Goal: Task Accomplishment & Management: Manage account settings

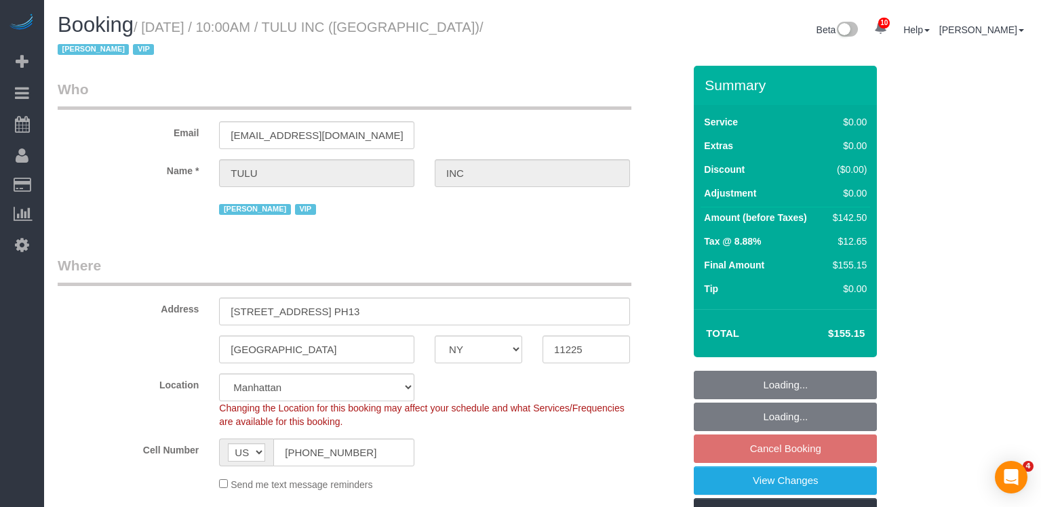
select select "NY"
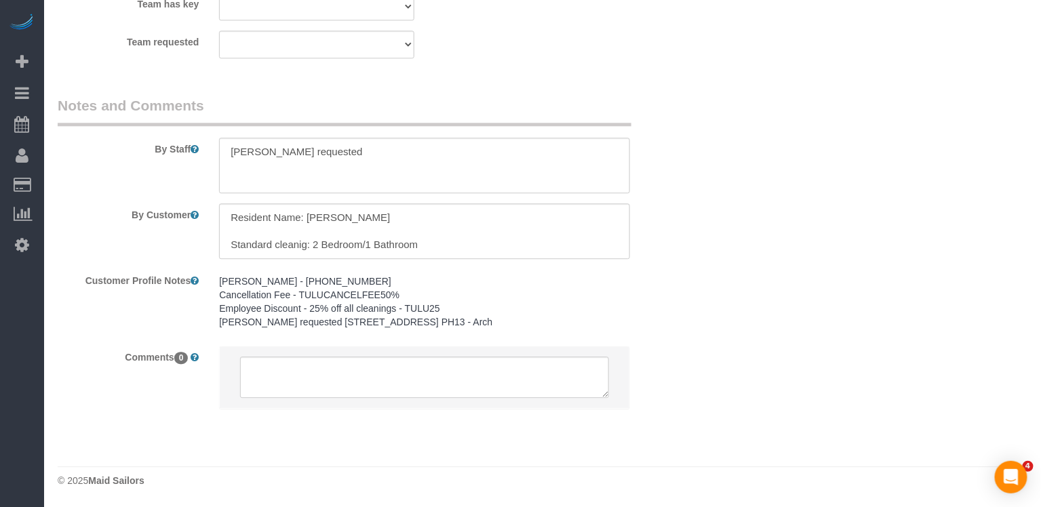
select select "object:934"
select select "3"
select select "number:89"
select select "number:90"
select select "number:15"
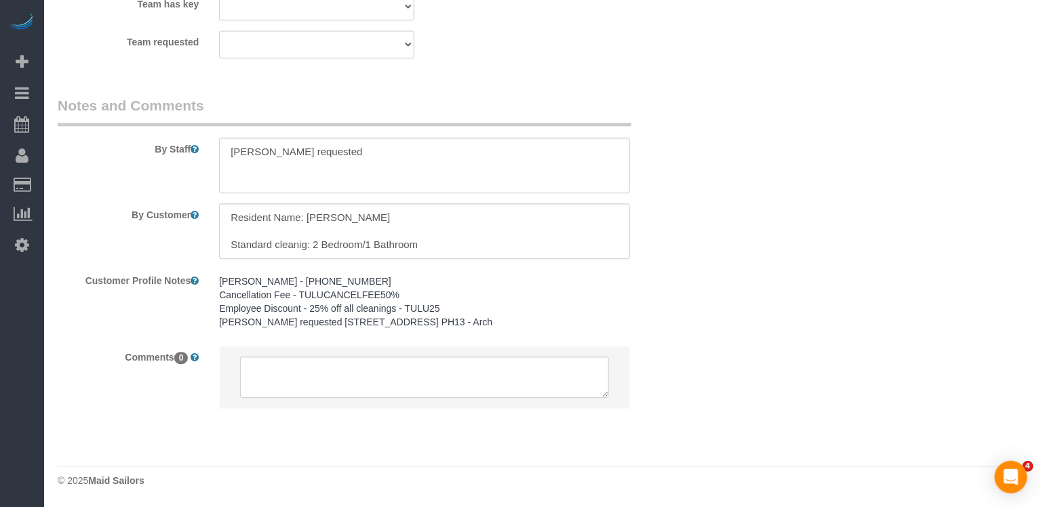
select select "number:5"
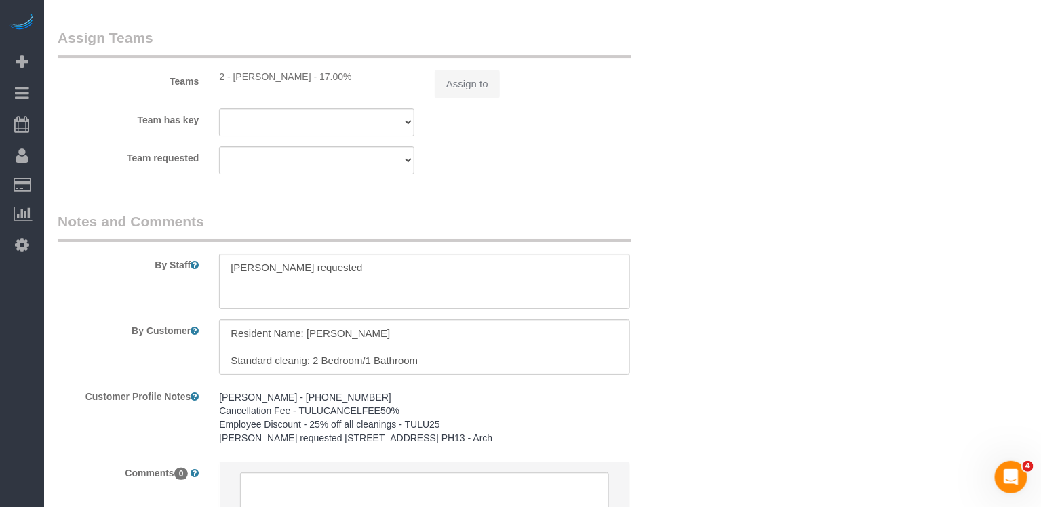
scroll to position [1717, 0]
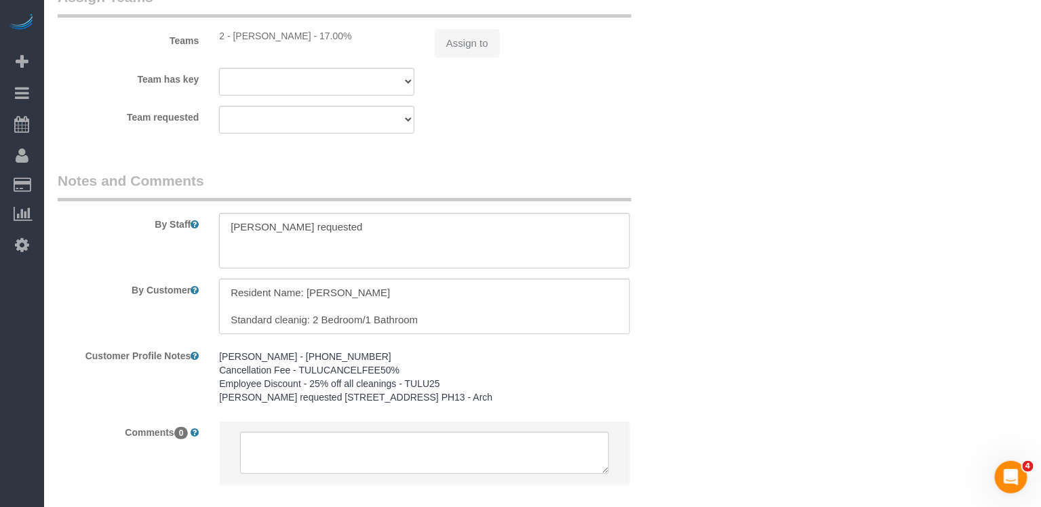
select select "spot3"
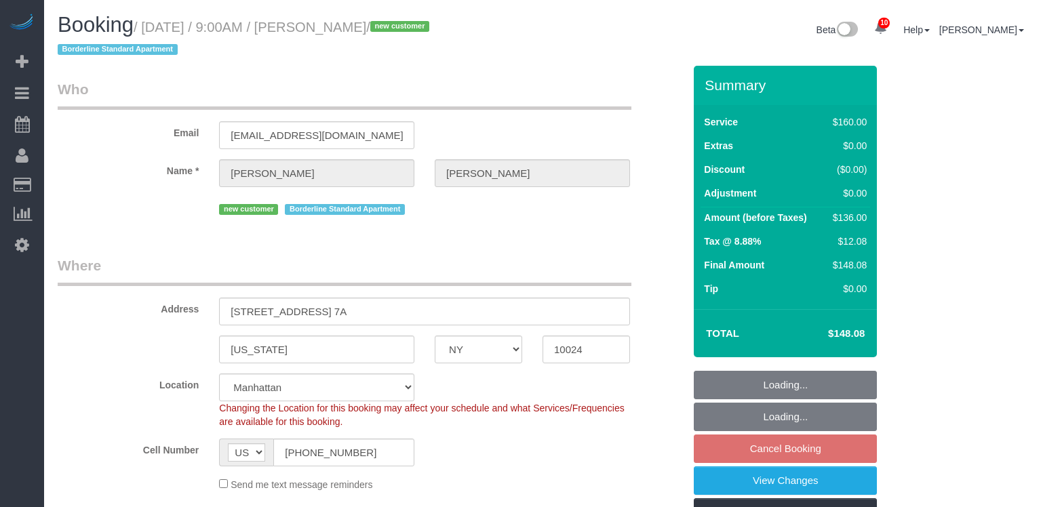
select select "NY"
select select "spot2"
select select "number:89"
select select "number:90"
select select "number:15"
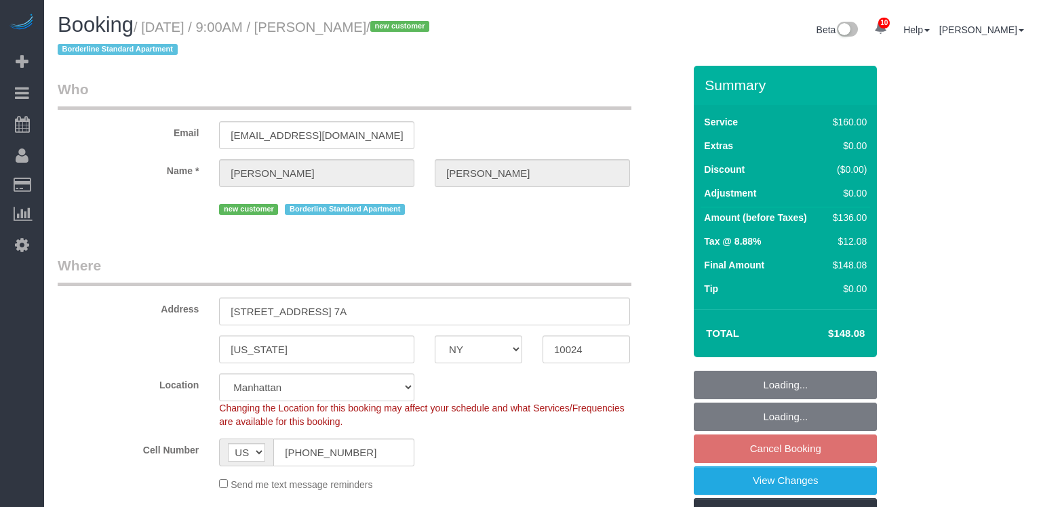
select select "number:5"
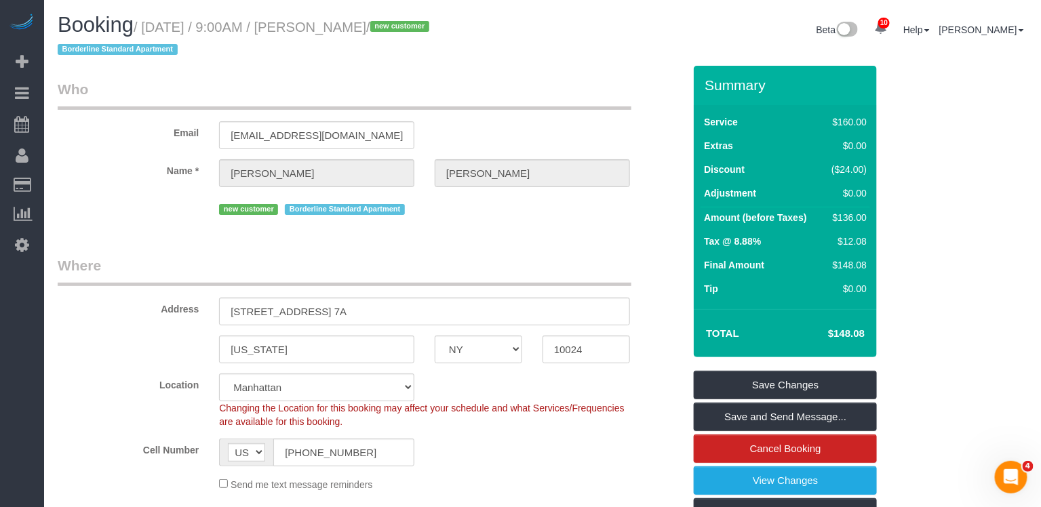
copy small "[PERSON_NAME]"
drag, startPoint x: 411, startPoint y: 28, endPoint x: 321, endPoint y: 20, distance: 90.5
click at [324, 22] on small "/ [DATE] / 9:00AM / [PERSON_NAME] / new customer Borderline Standard Apartment" at bounding box center [246, 39] width 376 height 38
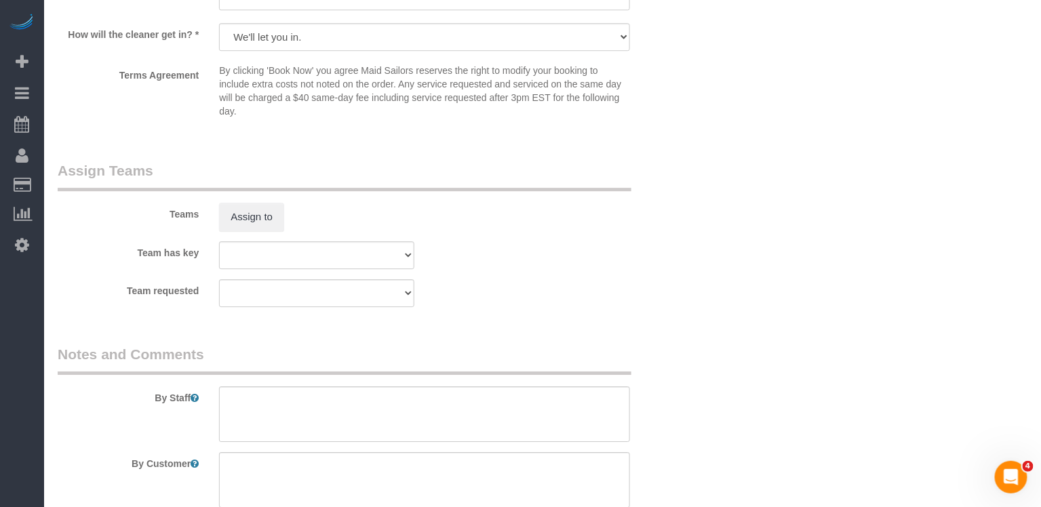
scroll to position [1486, 0]
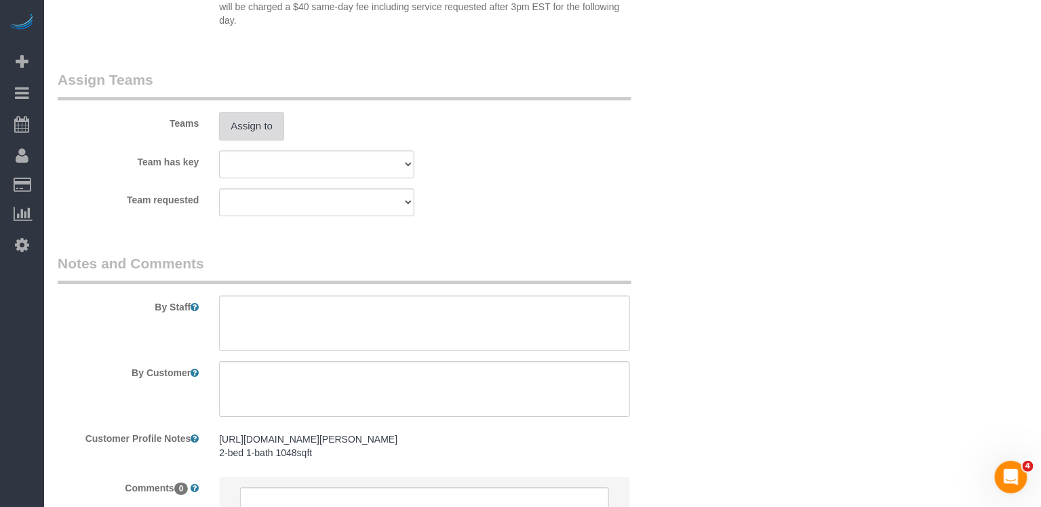
click at [255, 121] on button "Assign to" at bounding box center [251, 126] width 65 height 28
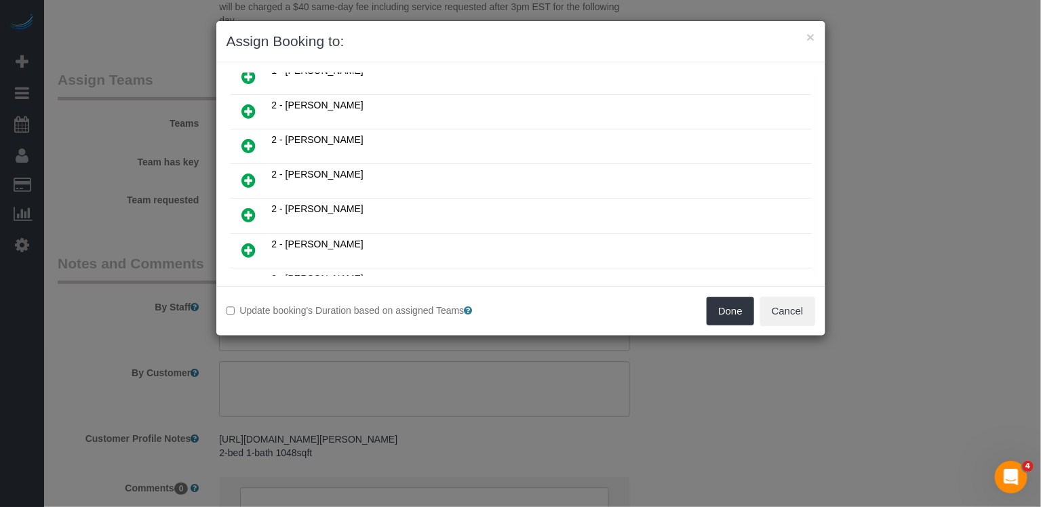
click at [260, 202] on link at bounding box center [249, 215] width 32 height 27
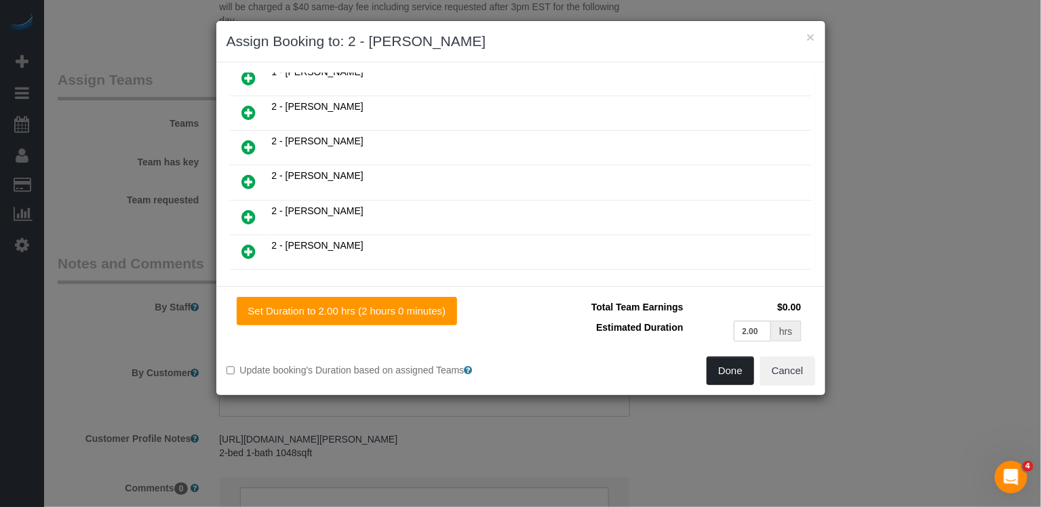
click at [730, 373] on button "Done" at bounding box center [730, 371] width 47 height 28
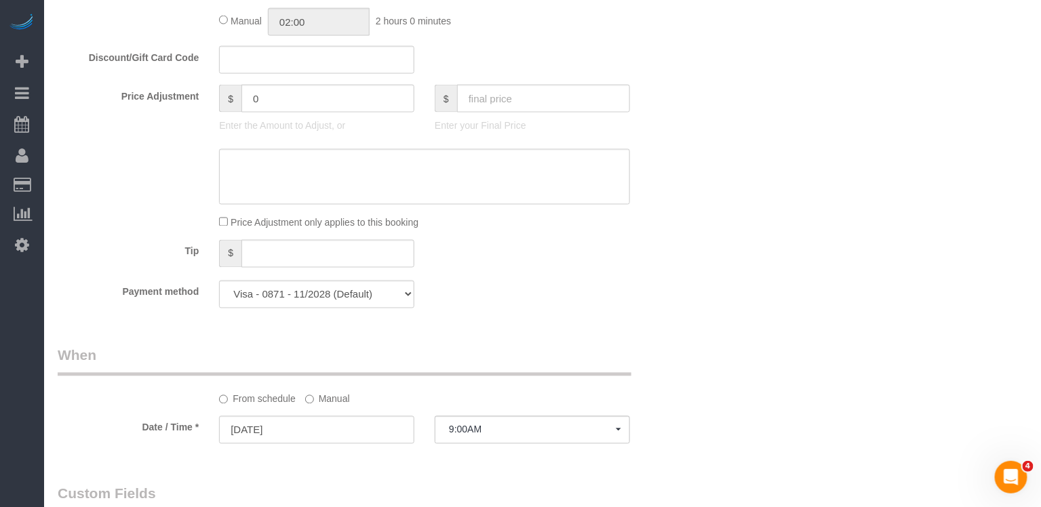
scroll to position [0, 0]
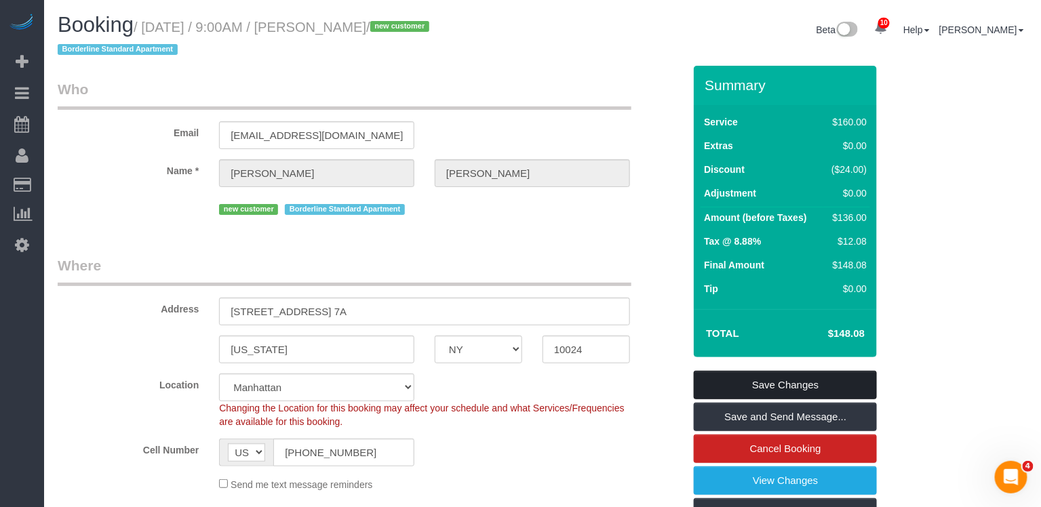
click at [798, 387] on link "Save Changes" at bounding box center [785, 385] width 183 height 28
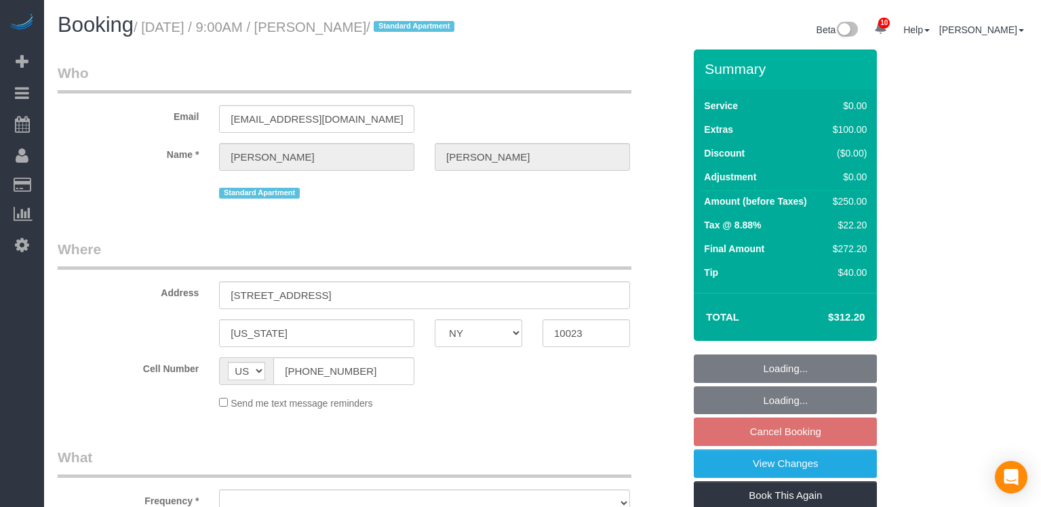
select select "NY"
select select "object:1410"
select select "string:stripe-pm_1RxSVR4VGloSiKo7NpMOsD9X"
select select "spot2"
select select "number:57"
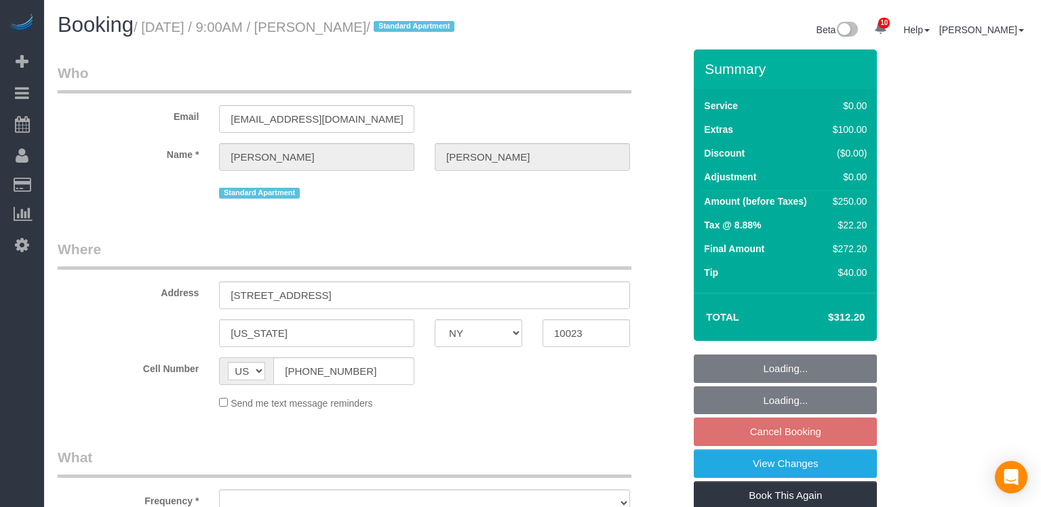
select select "number:90"
select select "number:15"
select select "number:5"
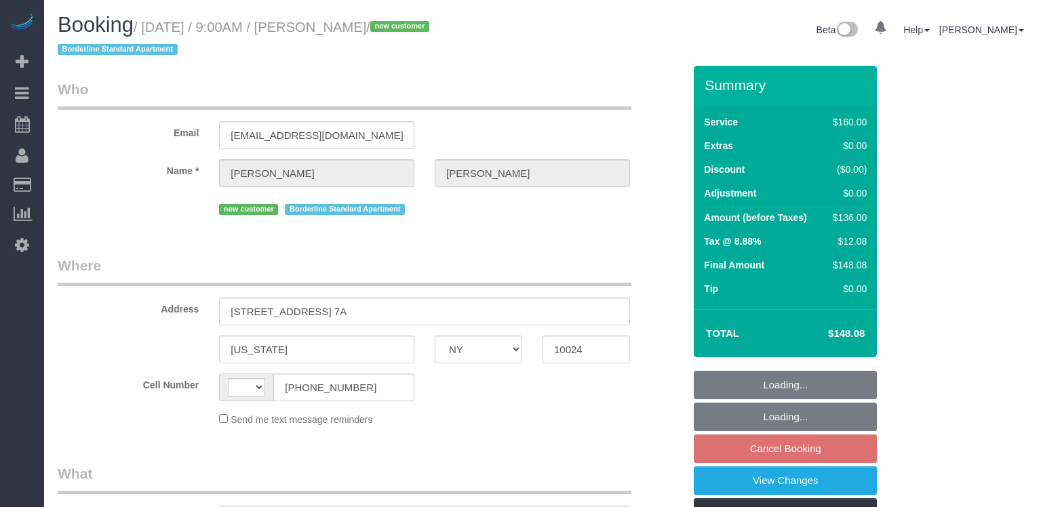
select select "NY"
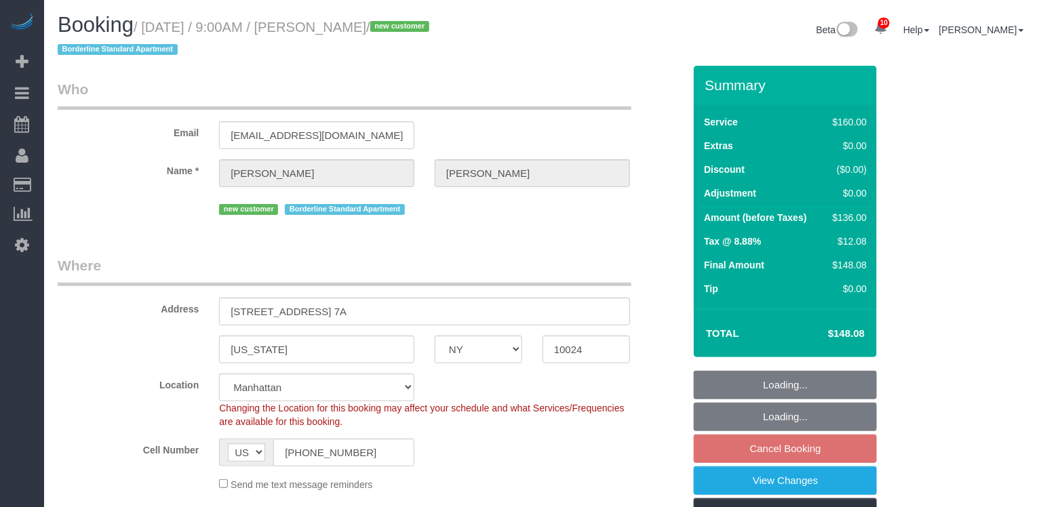
select select "string:US"
select select "object:795"
select select "number:89"
select select "number:90"
select select "number:15"
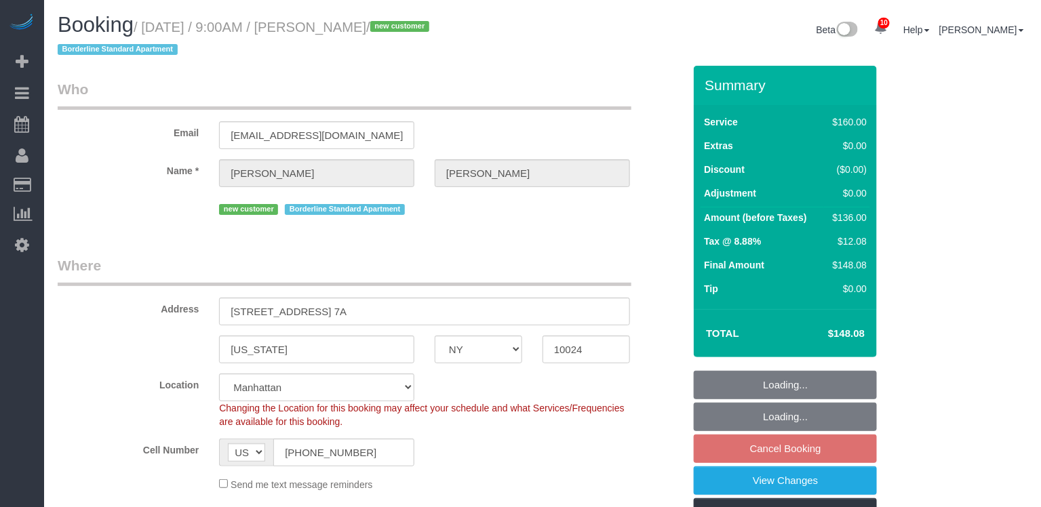
select select "number:5"
select select "object:1364"
select select "string:stripe-pm_1RxG3D4VGloSiKo7JLQddXfy"
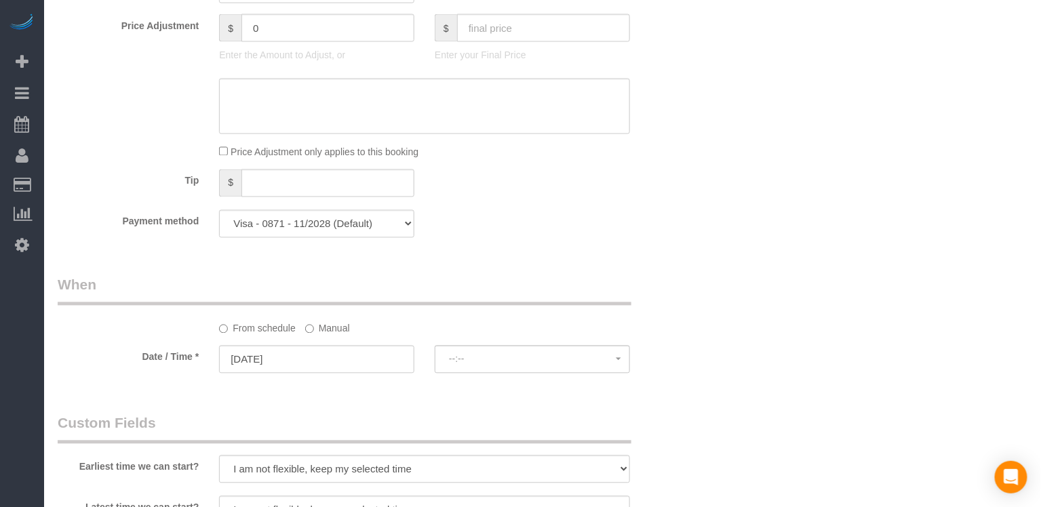
select select "spot2"
